Goal: Task Accomplishment & Management: Complete application form

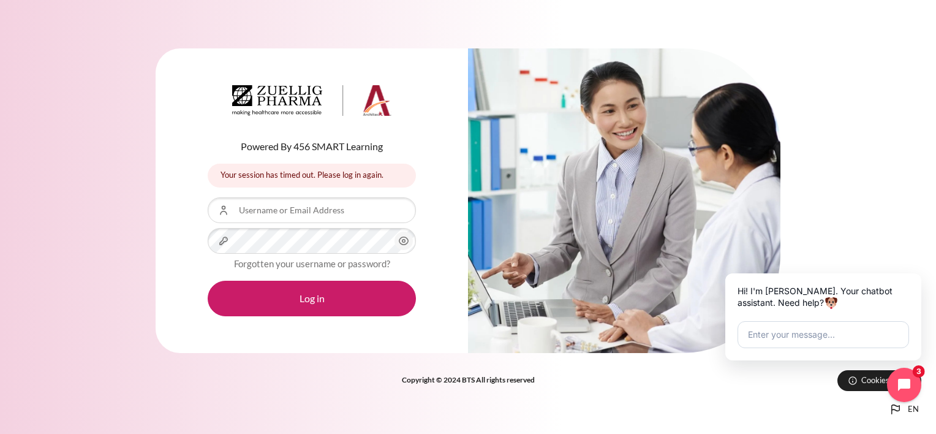
click at [406, 241] on icon "Content" at bounding box center [403, 240] width 15 height 15
click at [405, 236] on icon "Content" at bounding box center [403, 240] width 15 height 15
click at [355, 210] on input "Username or Email Address" at bounding box center [312, 210] width 208 height 26
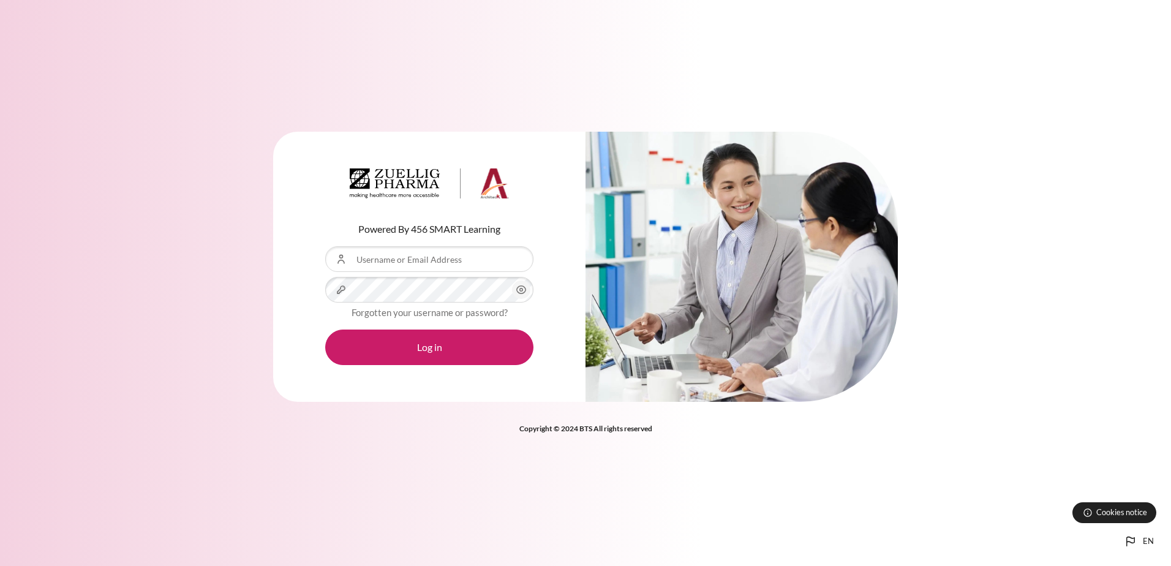
click at [437, 270] on input "Username or Email Address" at bounding box center [429, 259] width 208 height 26
click at [548, 223] on div "Powered By 456 SMART Learning Username or Email Address Password Forgotten your…" at bounding box center [429, 267] width 312 height 271
drag, startPoint x: 380, startPoint y: 259, endPoint x: 384, endPoint y: 252, distance: 7.4
click at [380, 259] on input "Username or Email Address" at bounding box center [429, 259] width 208 height 26
type input "[EMAIL_ADDRESS][DOMAIN_NAME]"
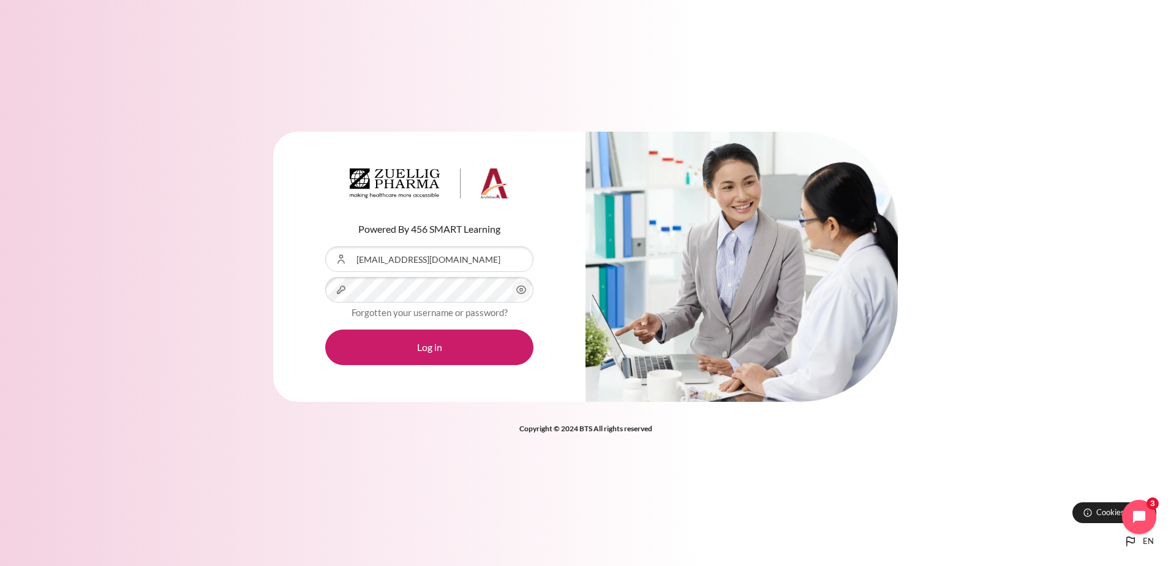
click at [523, 288] on icon "Content" at bounding box center [521, 289] width 15 height 15
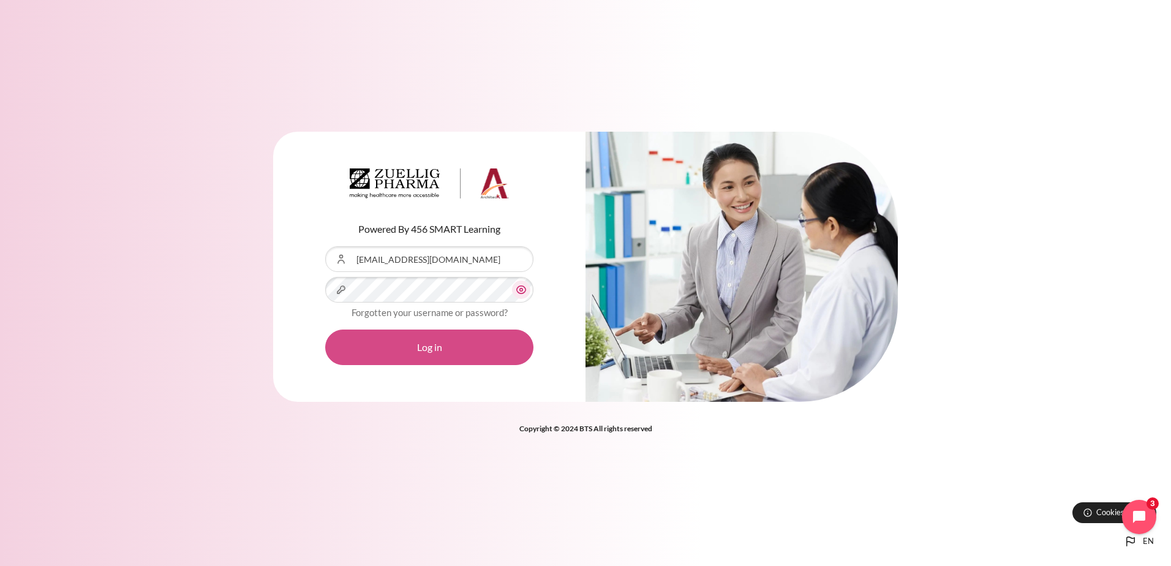
click at [507, 354] on button "Log in" at bounding box center [429, 348] width 208 height 36
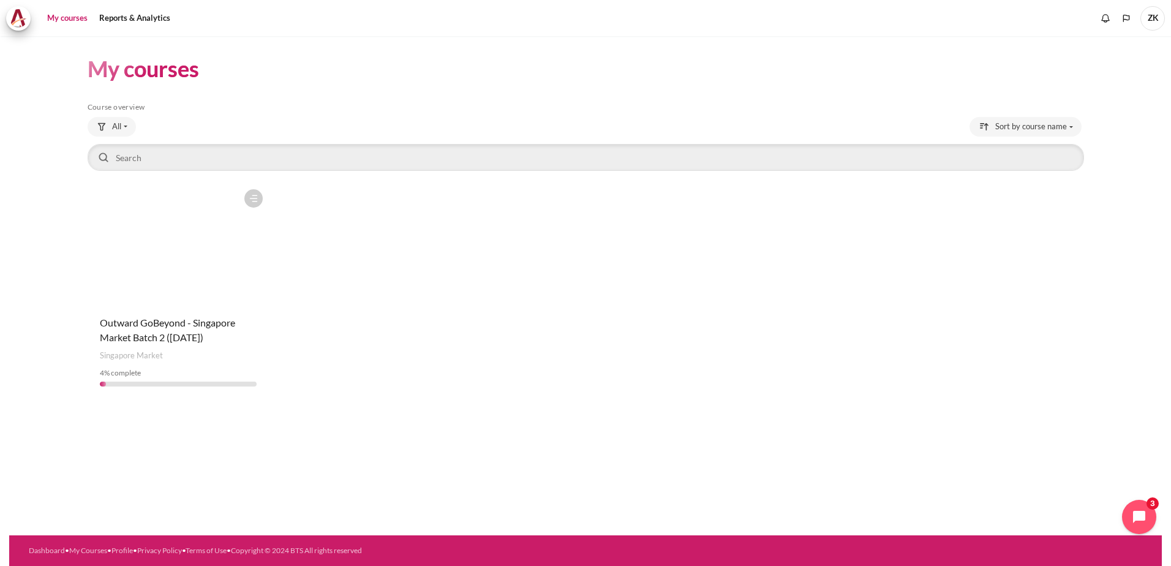
click at [157, 293] on figure "Content" at bounding box center [179, 244] width 182 height 123
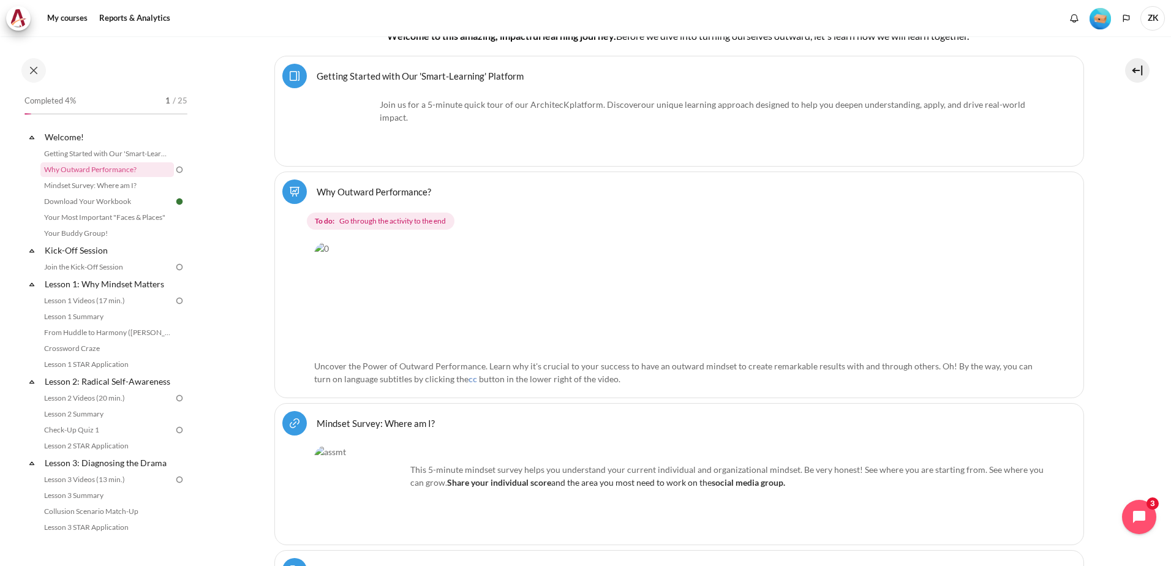
scroll to position [586, 0]
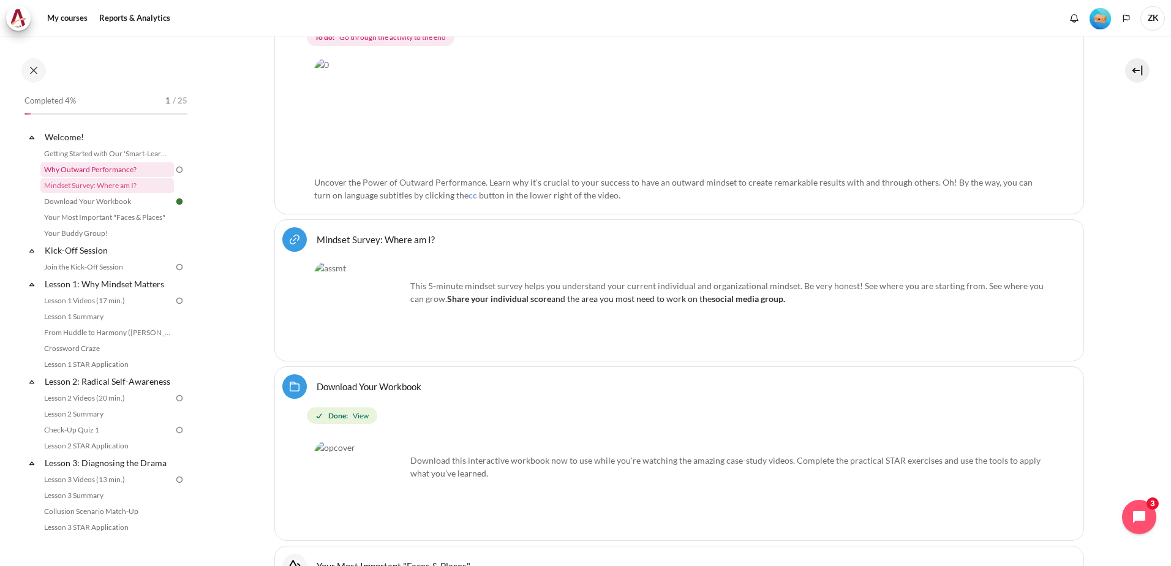
click at [97, 170] on link "Why Outward Performance?" at bounding box center [107, 169] width 134 height 15
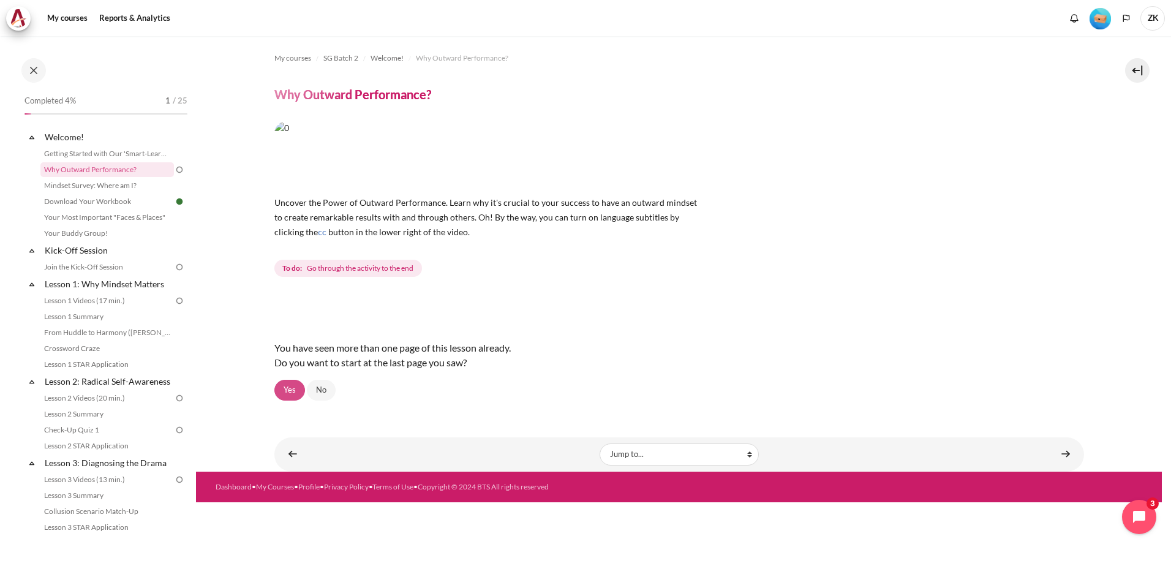
click at [282, 385] on link "Yes" at bounding box center [289, 390] width 31 height 21
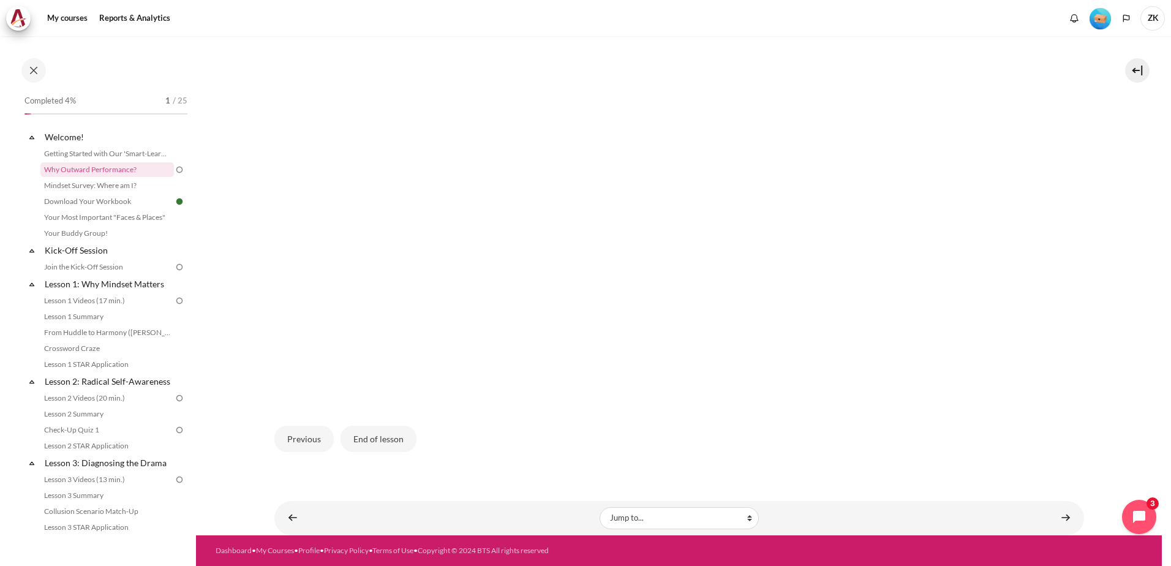
scroll to position [415, 0]
click at [396, 431] on button "End of lesson" at bounding box center [379, 439] width 76 height 26
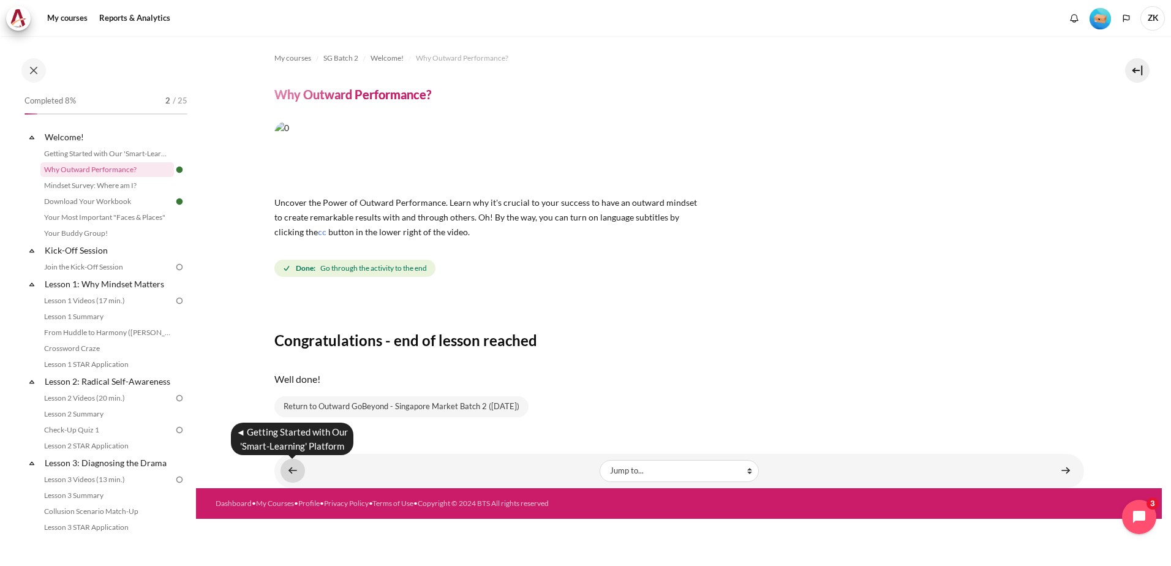
click at [290, 466] on link "Content" at bounding box center [293, 471] width 25 height 24
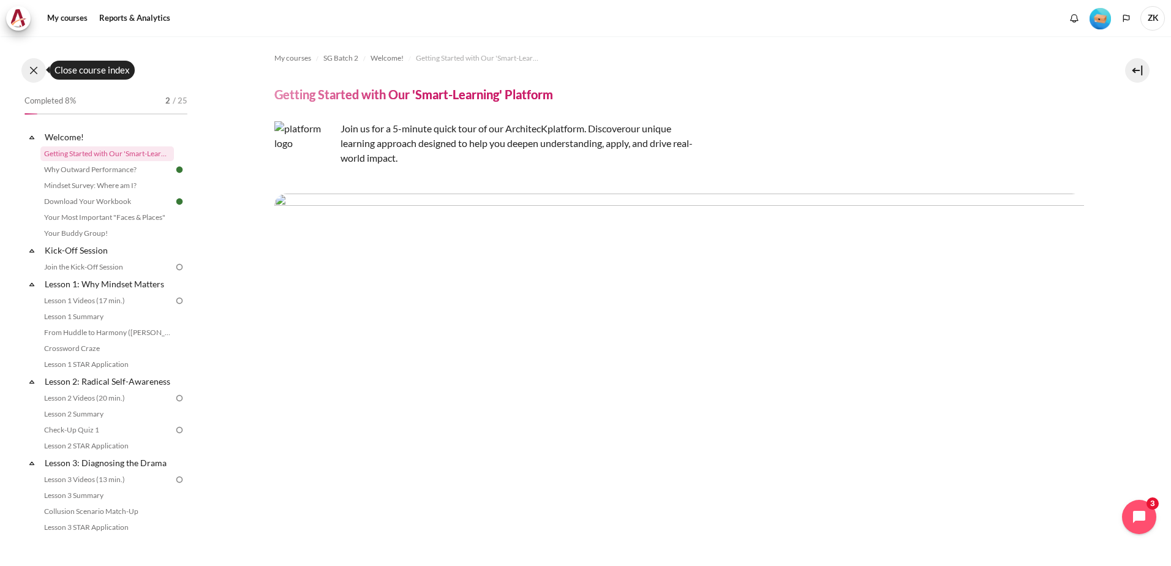
click at [37, 66] on button at bounding box center [33, 70] width 25 height 25
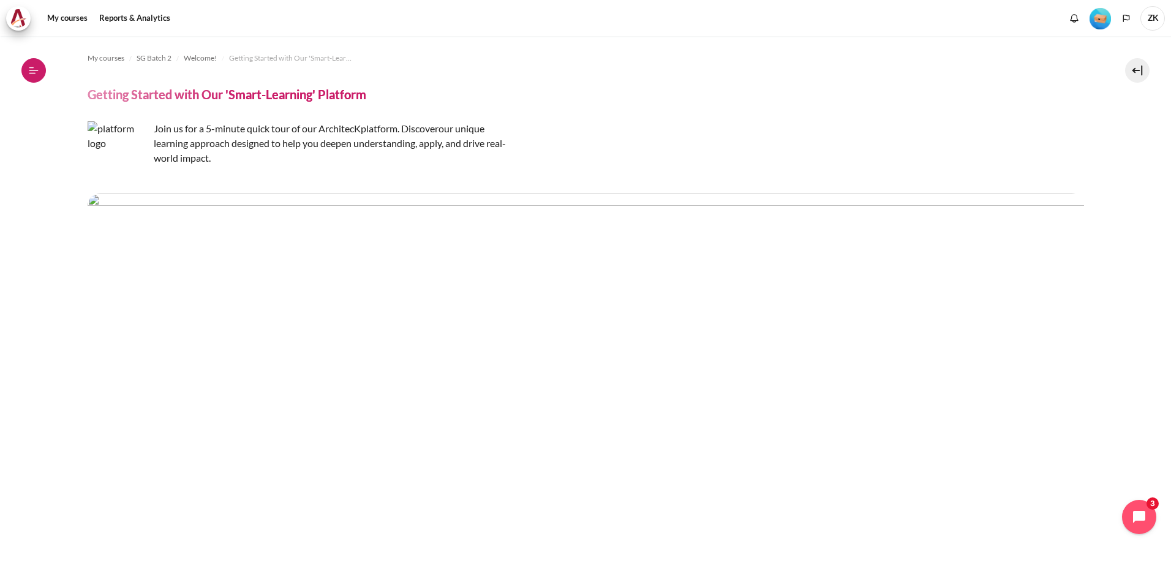
click at [37, 66] on icon at bounding box center [33, 70] width 11 height 11
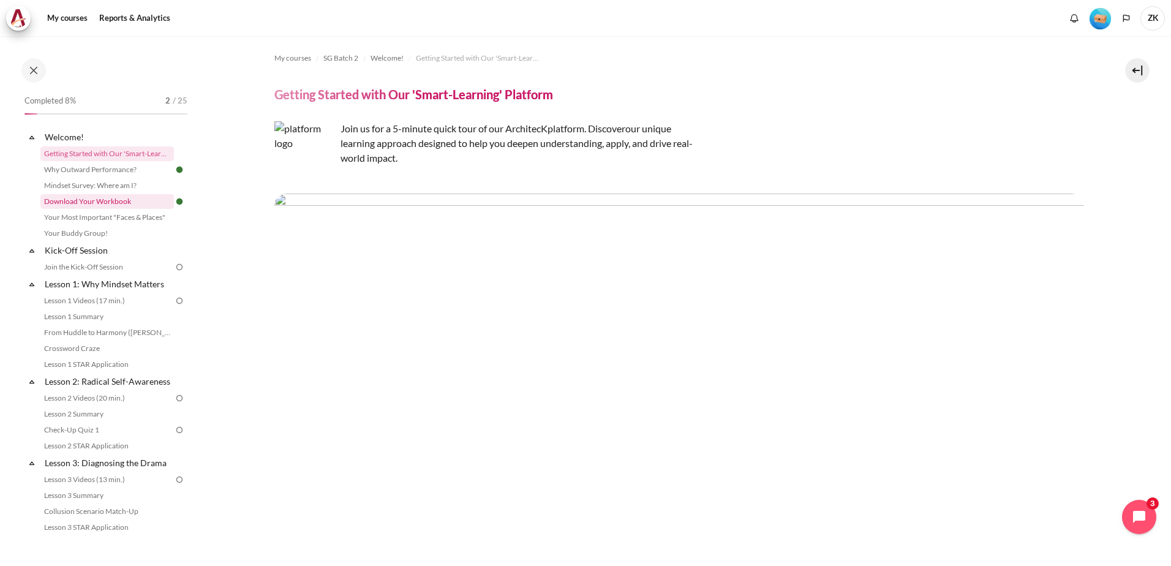
click at [86, 199] on link "Download Your Workbook" at bounding box center [107, 201] width 134 height 15
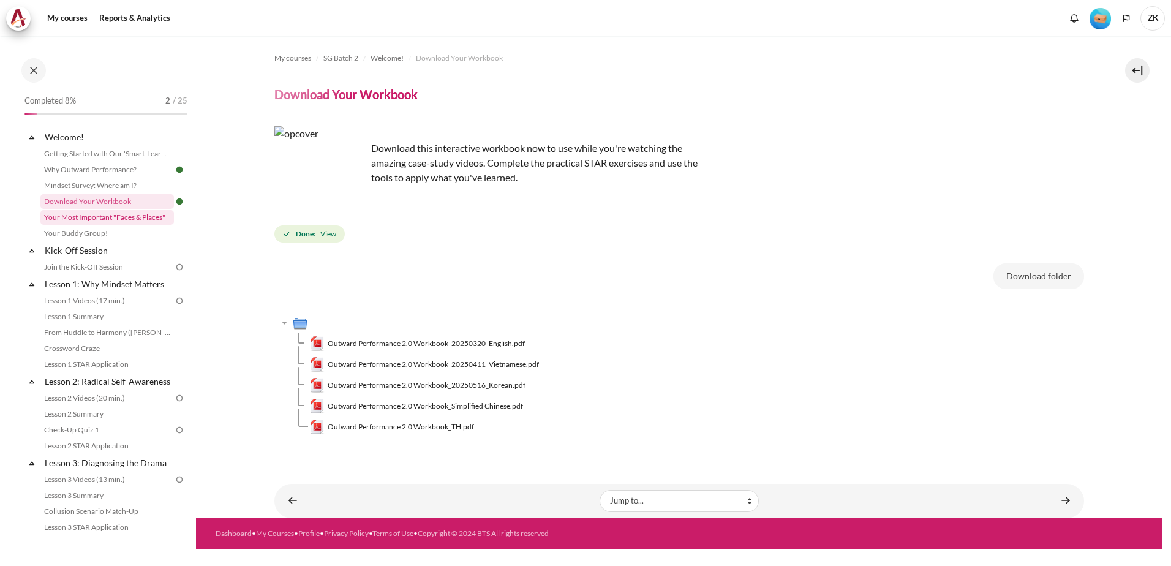
click at [100, 213] on link "Your Most Important "Faces & Places"" at bounding box center [107, 217] width 134 height 15
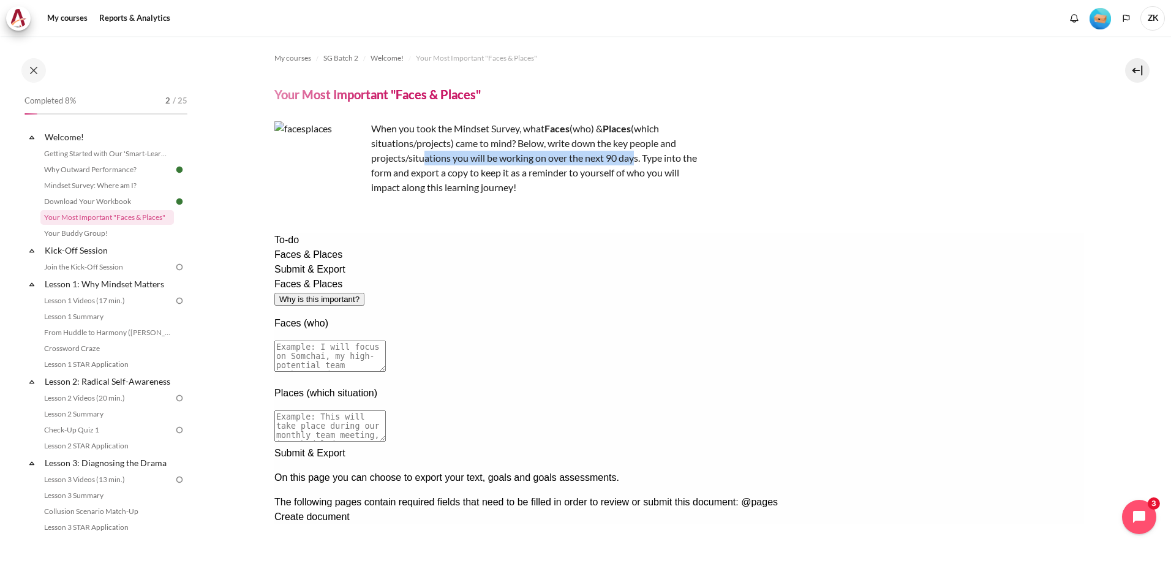
drag, startPoint x: 478, startPoint y: 160, endPoint x: 641, endPoint y: 151, distance: 163.2
click at [641, 151] on p "When you took the Mindset Survey, what F aces (who) & Places (which situations/…" at bounding box center [488, 158] width 429 height 74
drag, startPoint x: 641, startPoint y: 151, endPoint x: 644, endPoint y: 165, distance: 14.4
click at [644, 165] on p "When you took the Mindset Survey, what F aces (who) & Places (which situations/…" at bounding box center [488, 158] width 429 height 74
drag, startPoint x: 425, startPoint y: 173, endPoint x: 601, endPoint y: 177, distance: 175.9
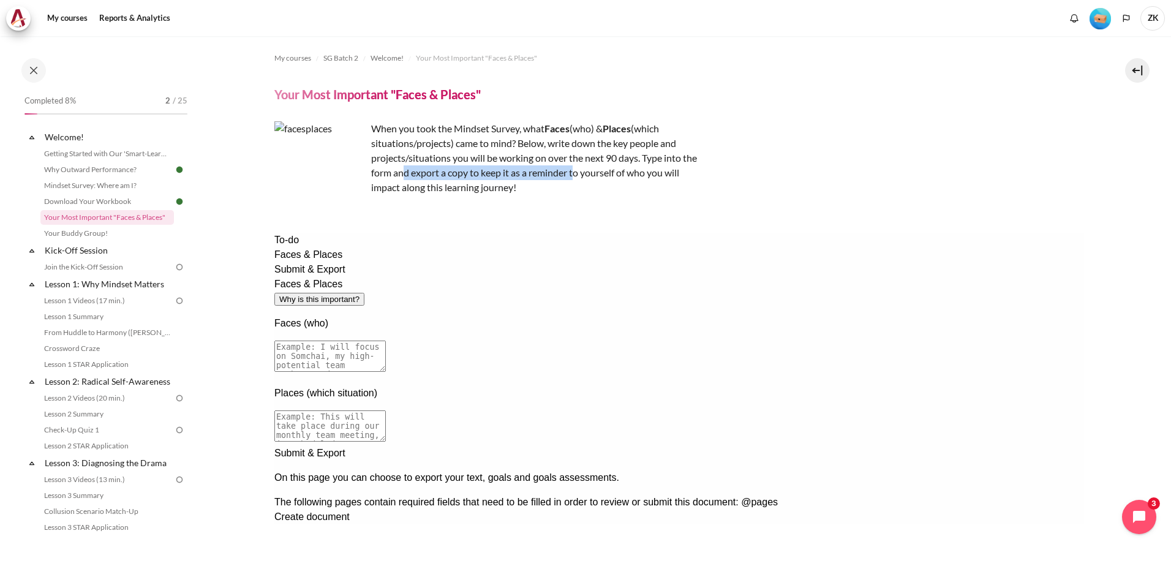
click at [601, 177] on p "When you took the Mindset Survey, what F aces (who) & Places (which situations/…" at bounding box center [488, 158] width 429 height 74
drag, startPoint x: 875, startPoint y: 410, endPoint x: 591, endPoint y: 266, distance: 318.7
click at [591, 277] on div "Faces & Places Why is this important? Faces (who) Places (which situation)" at bounding box center [679, 361] width 810 height 169
click at [385, 341] on textarea at bounding box center [330, 356] width 112 height 31
drag, startPoint x: 442, startPoint y: 305, endPoint x: 580, endPoint y: 300, distance: 138.0
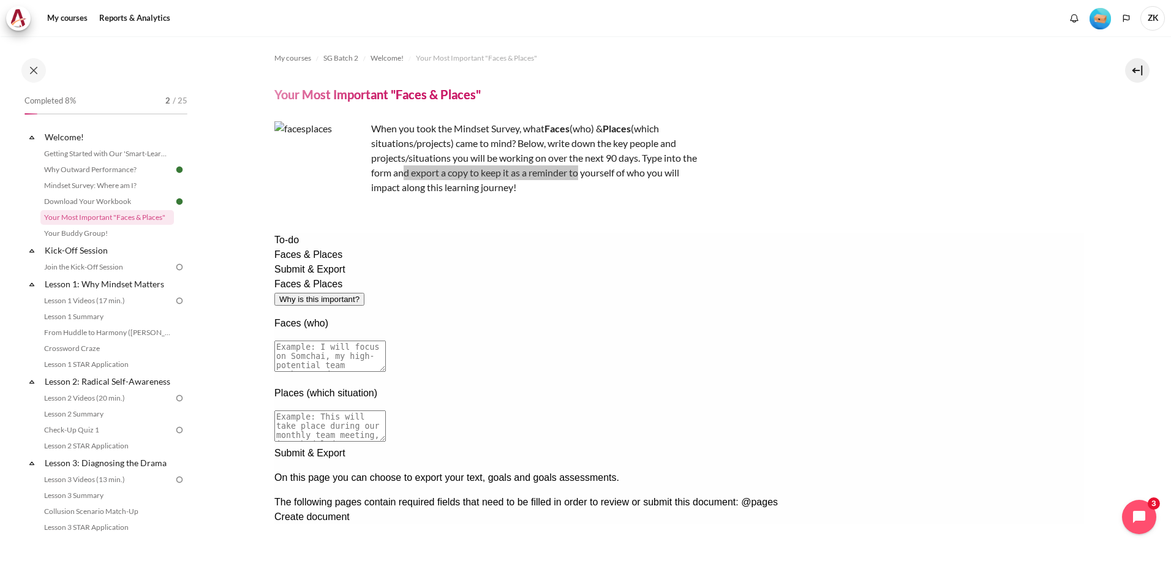
click at [385, 341] on textarea at bounding box center [330, 356] width 112 height 31
drag, startPoint x: 422, startPoint y: 371, endPoint x: 544, endPoint y: 368, distance: 122.0
click at [385, 411] on textarea at bounding box center [330, 426] width 112 height 31
click at [955, 316] on p "Faces (who)" at bounding box center [679, 323] width 810 height 15
click at [948, 277] on div "Faces & Places Why is this important?" at bounding box center [679, 291] width 810 height 29
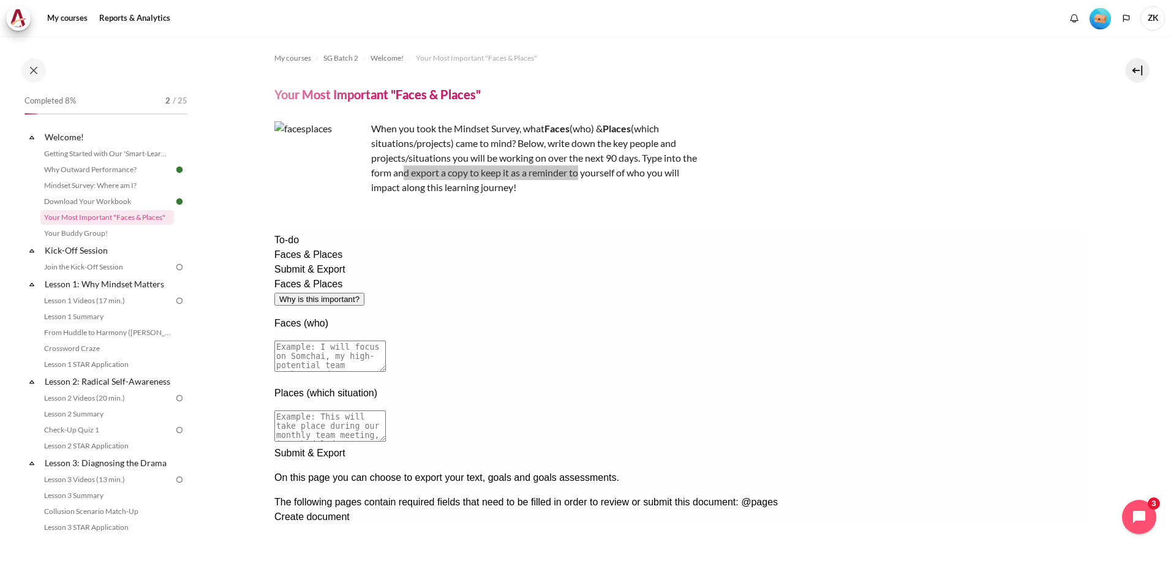
click at [364, 293] on button "Why is this important?" at bounding box center [319, 299] width 90 height 13
click at [848, 524] on div "Faces & Places" at bounding box center [679, 531] width 810 height 15
click at [385, 341] on textarea at bounding box center [330, 356] width 112 height 31
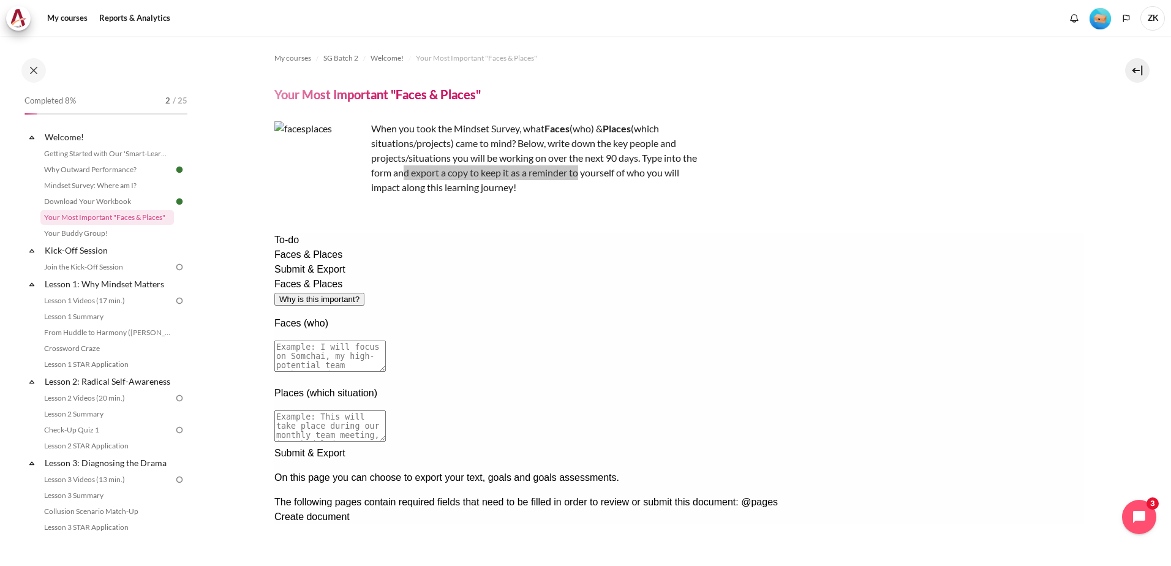
drag, startPoint x: 485, startPoint y: 298, endPoint x: 683, endPoint y: 306, distance: 197.5
click at [385, 341] on textarea at bounding box center [330, 356] width 112 height 31
type textarea "I will engage my staff and work"
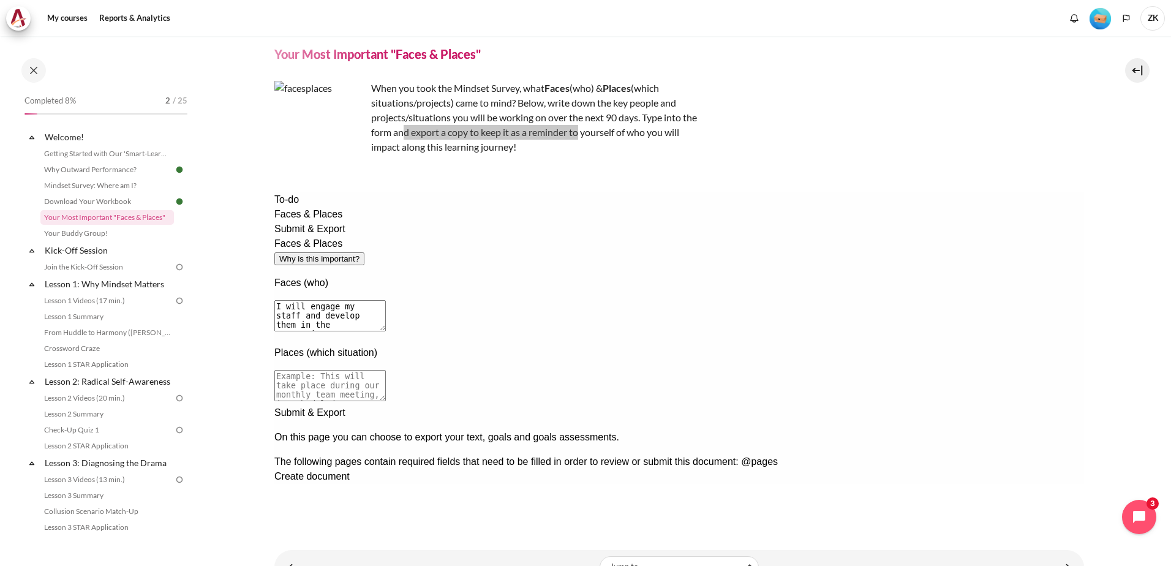
scroll to position [61, 0]
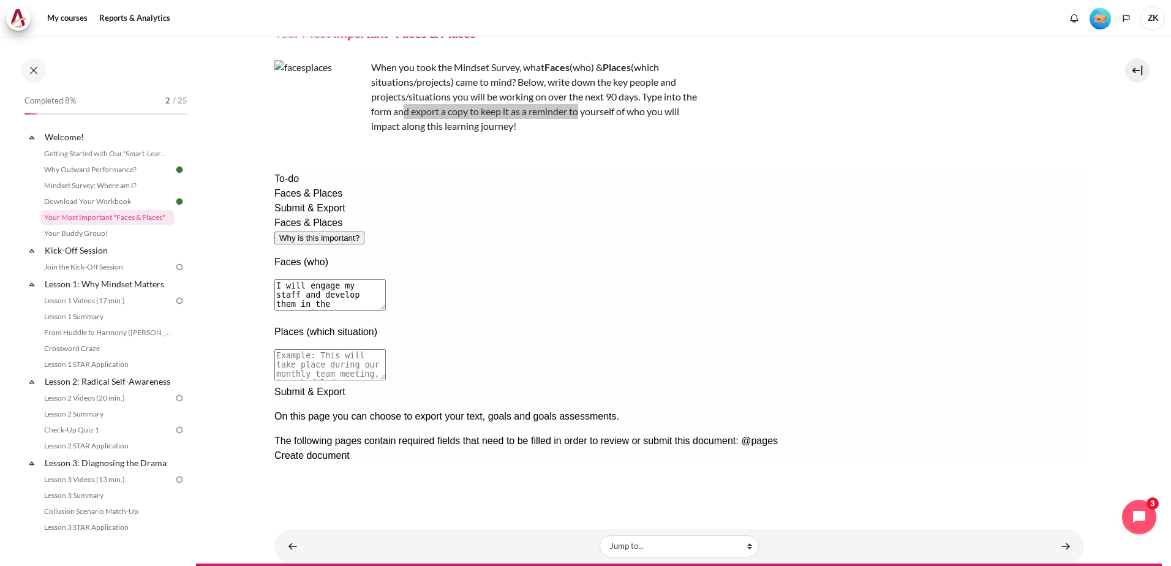
drag, startPoint x: 423, startPoint y: 252, endPoint x: 594, endPoint y: 241, distance: 170.7
click at [385, 279] on textarea "I will engage my staff and develop them in the respective areas. - Hui Min : in…" at bounding box center [330, 294] width 112 height 31
drag, startPoint x: 482, startPoint y: 251, endPoint x: 422, endPoint y: 249, distance: 59.4
click at [385, 279] on textarea "I will engage my staff and develop them in the respective areas. - Hui Min : in…" at bounding box center [330, 294] width 112 height 31
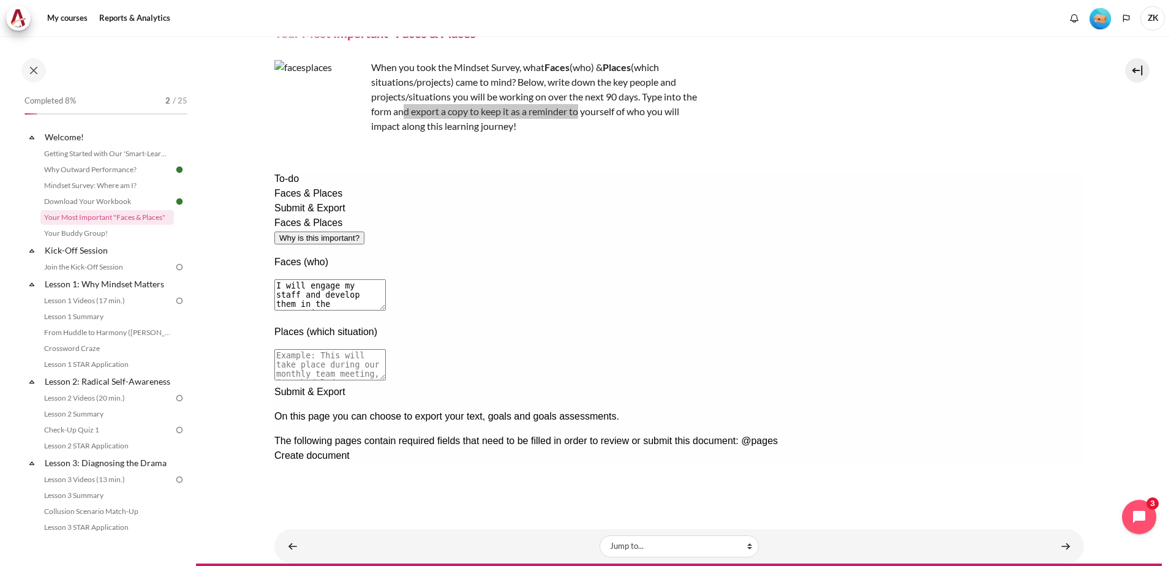
type textarea "I will engage my staff and develop them in the respective areas. - Hui Min : be…"
drag, startPoint x: 434, startPoint y: 259, endPoint x: 148, endPoint y: 189, distance: 295.1
click at [274, 189] on html "To-do Faces & Places Submit & Export Faces & Places Why is this important? Face…" at bounding box center [679, 332] width 810 height 321
paste textarea "I will engage my staff and develop them in the respective areas. - Hui Min : be…"
drag, startPoint x: 469, startPoint y: 240, endPoint x: 549, endPoint y: 263, distance: 83.6
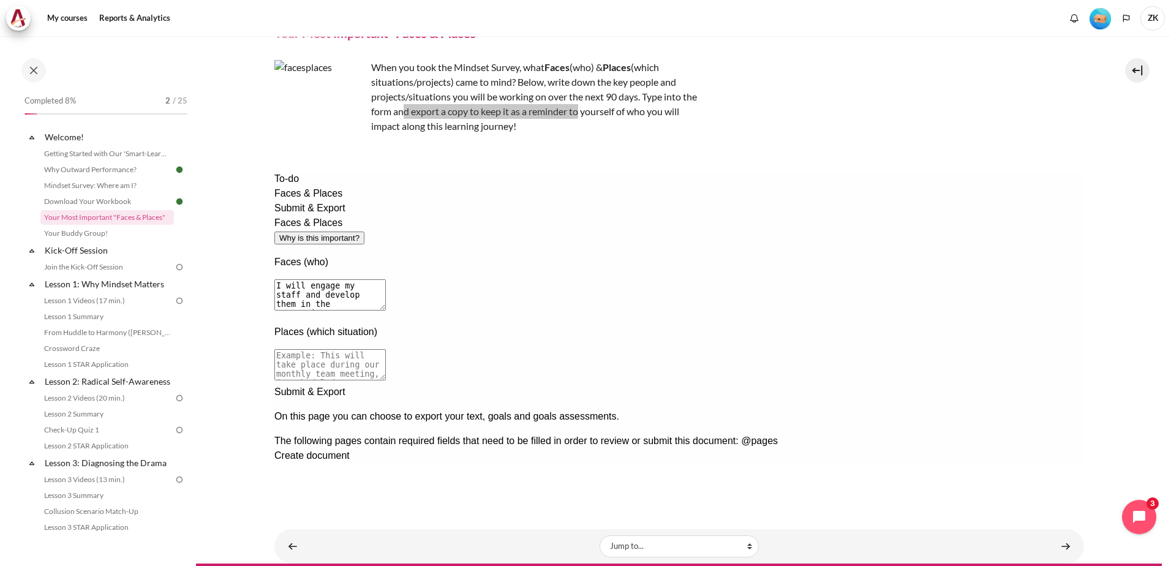
click at [385, 279] on textarea "I will engage my staff and develop them in the respective areas. - Hui Min : be…" at bounding box center [330, 294] width 112 height 31
type textarea "I will engage my staff that require further development."
click at [385, 349] on textarea at bounding box center [330, 364] width 112 height 31
type textarea "This will take place during meetings or one to one session."
click at [978, 385] on div at bounding box center [679, 385] width 810 height 0
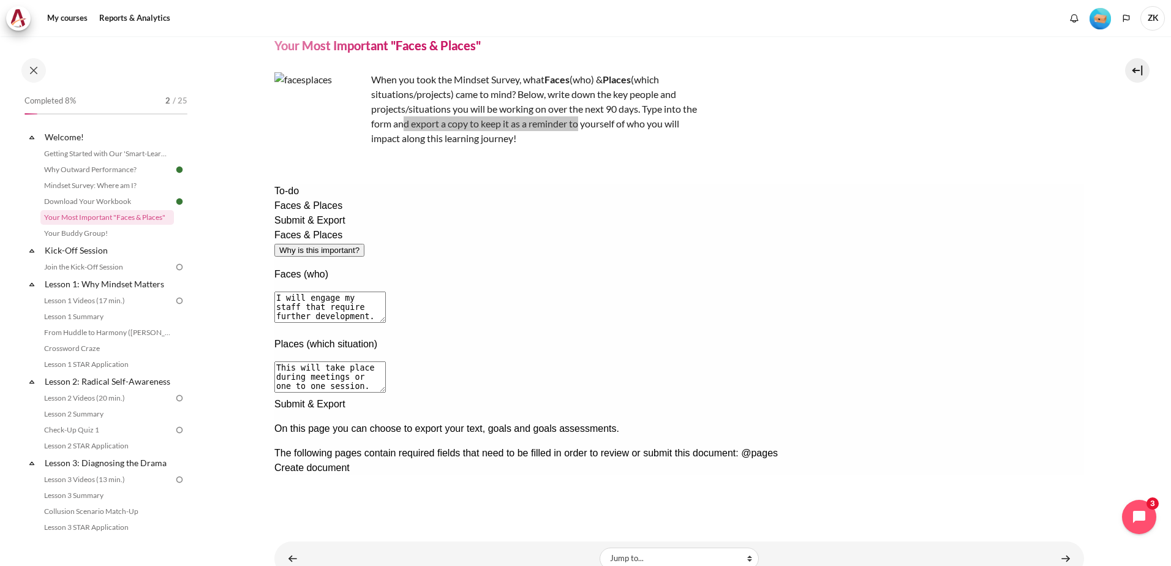
scroll to position [0, 0]
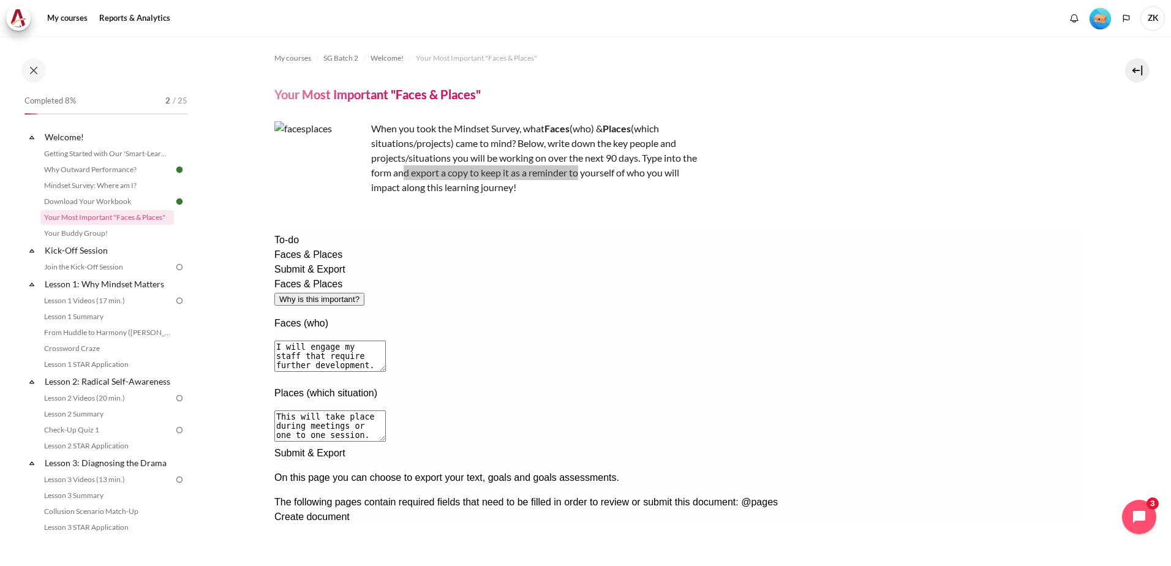
click at [990, 446] on div "Next documentation step" at bounding box center [679, 446] width 810 height 0
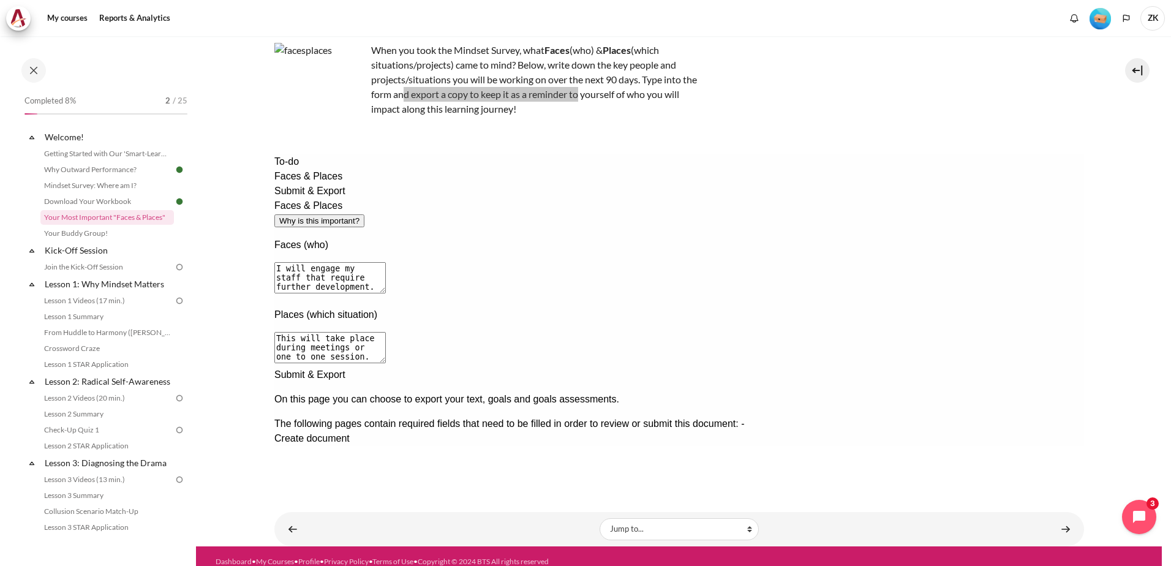
scroll to position [89, 0]
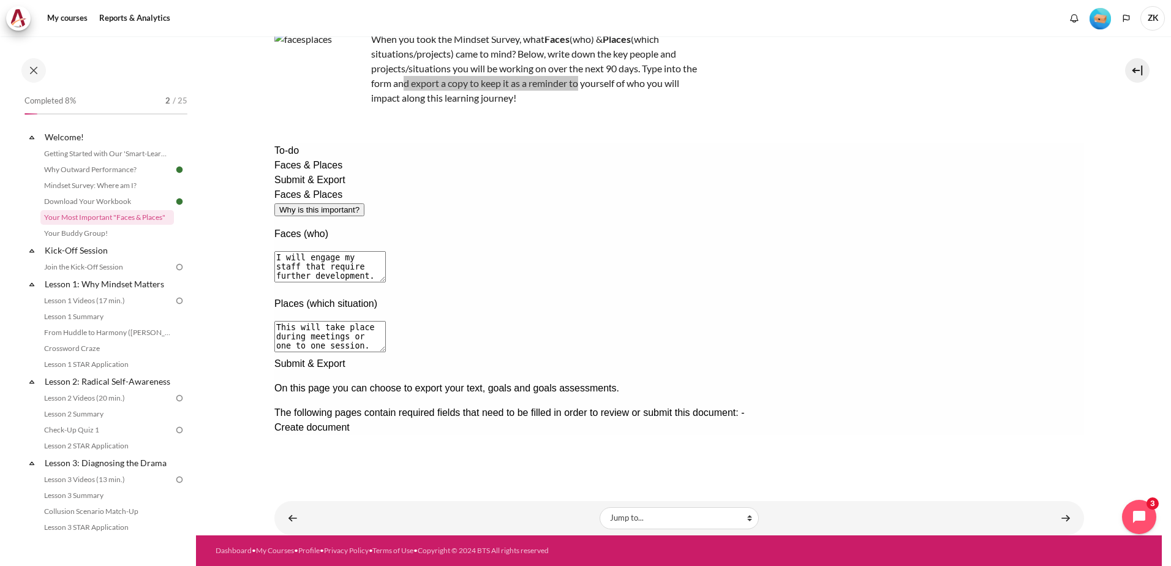
click at [381, 420] on div "Create document" at bounding box center [679, 427] width 810 height 15
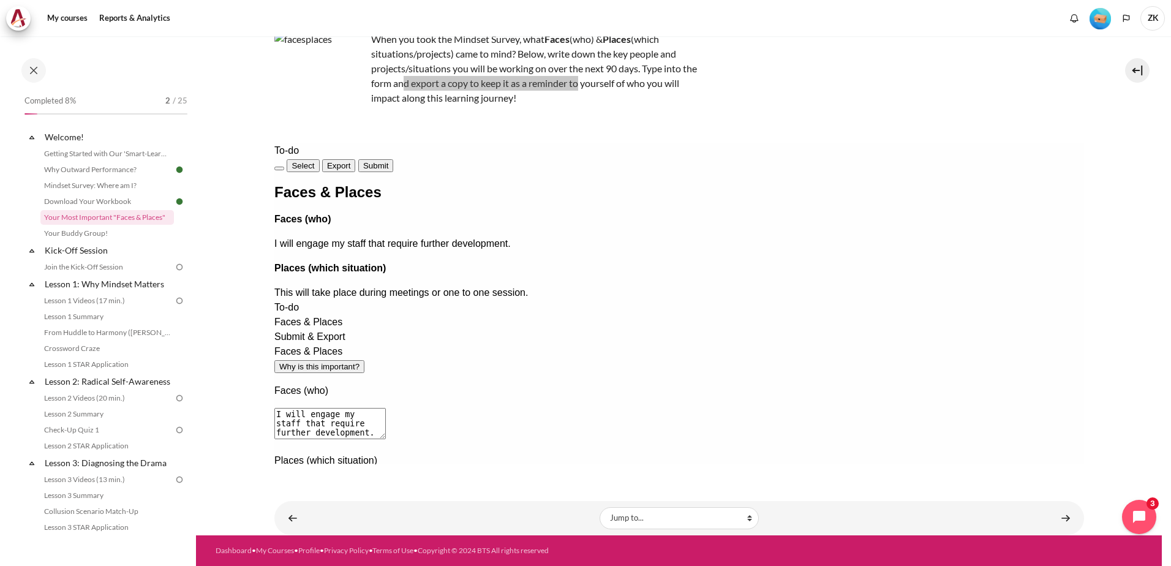
click at [355, 167] on button "Export" at bounding box center [339, 165] width 34 height 13
click at [393, 167] on button "Submit" at bounding box center [375, 165] width 35 height 13
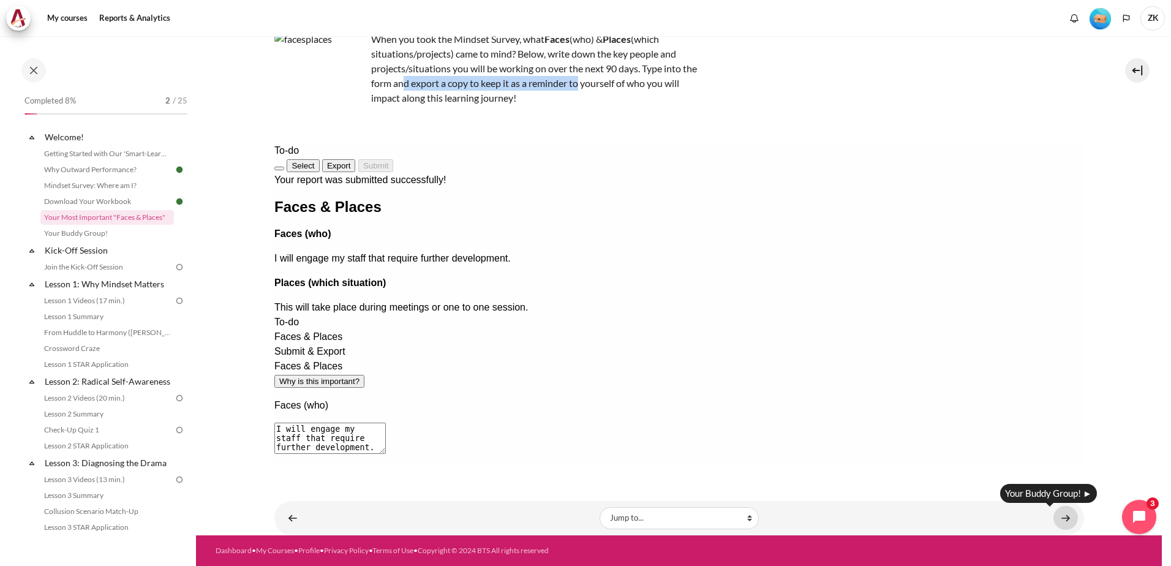
click at [1064, 519] on link "Content" at bounding box center [1066, 518] width 25 height 24
